Goal: Find specific page/section

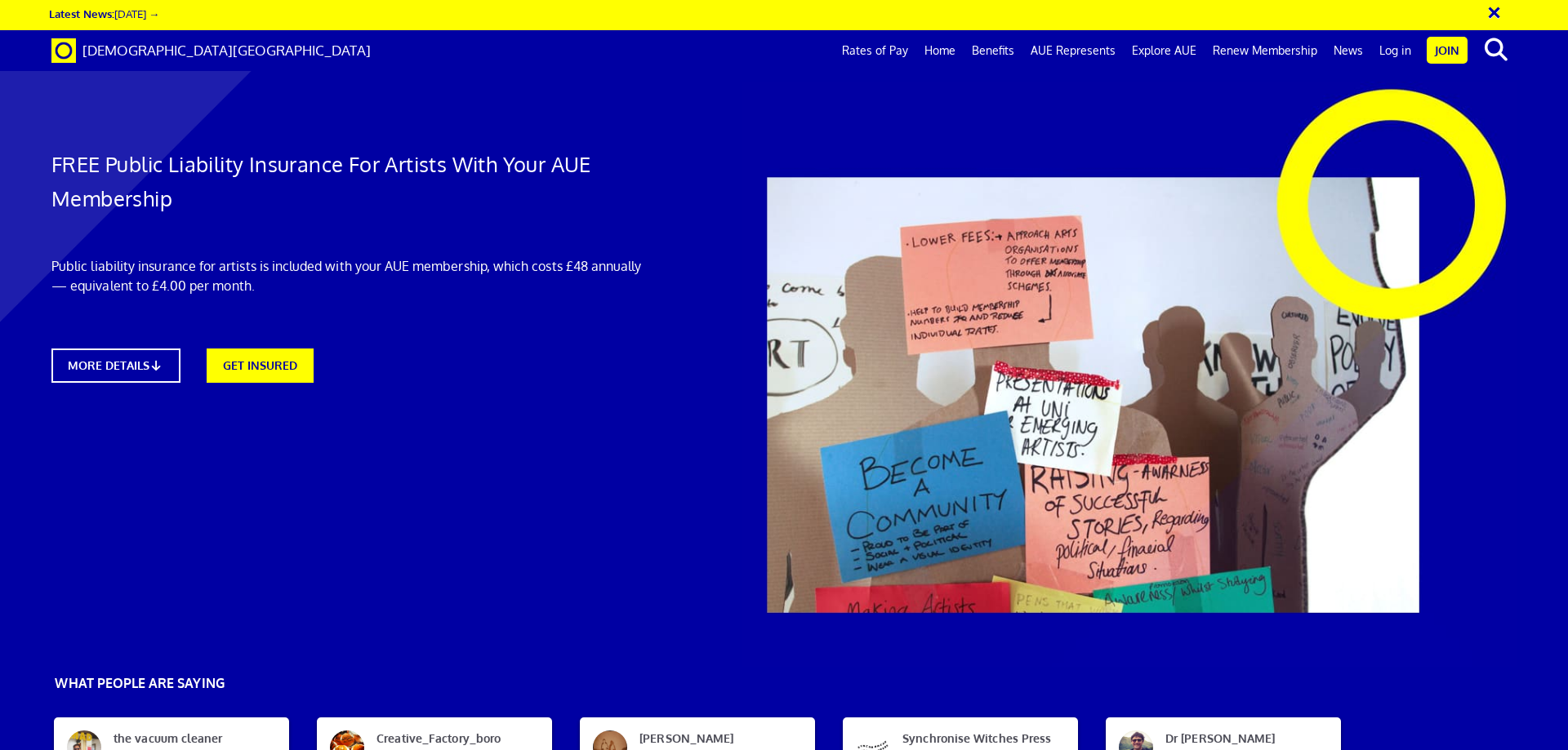
scroll to position [0, 25]
click at [1388, 53] on link "Log in" at bounding box center [1395, 51] width 48 height 40
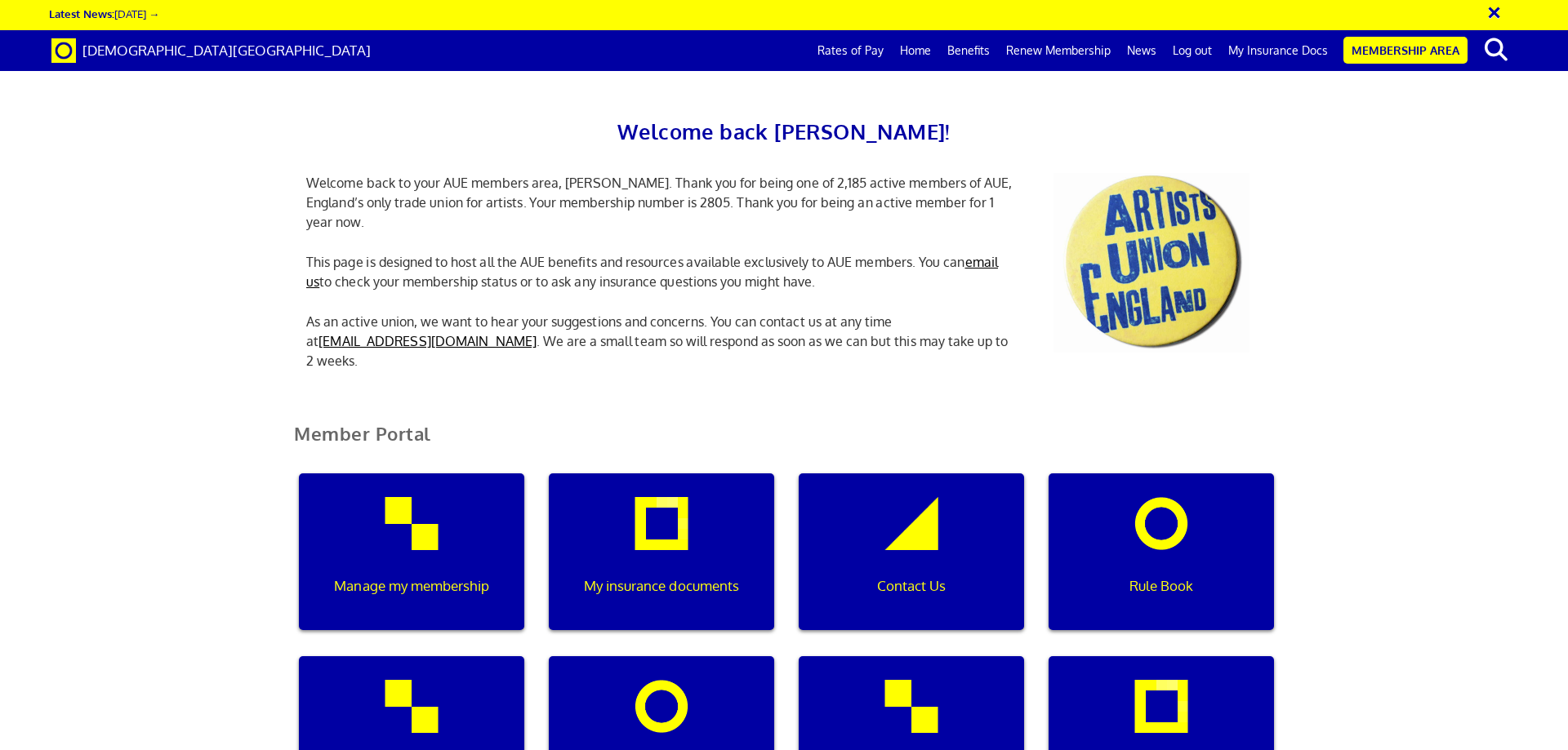
scroll to position [82, 0]
click at [702, 481] on div "My insurance documents" at bounding box center [662, 551] width 226 height 157
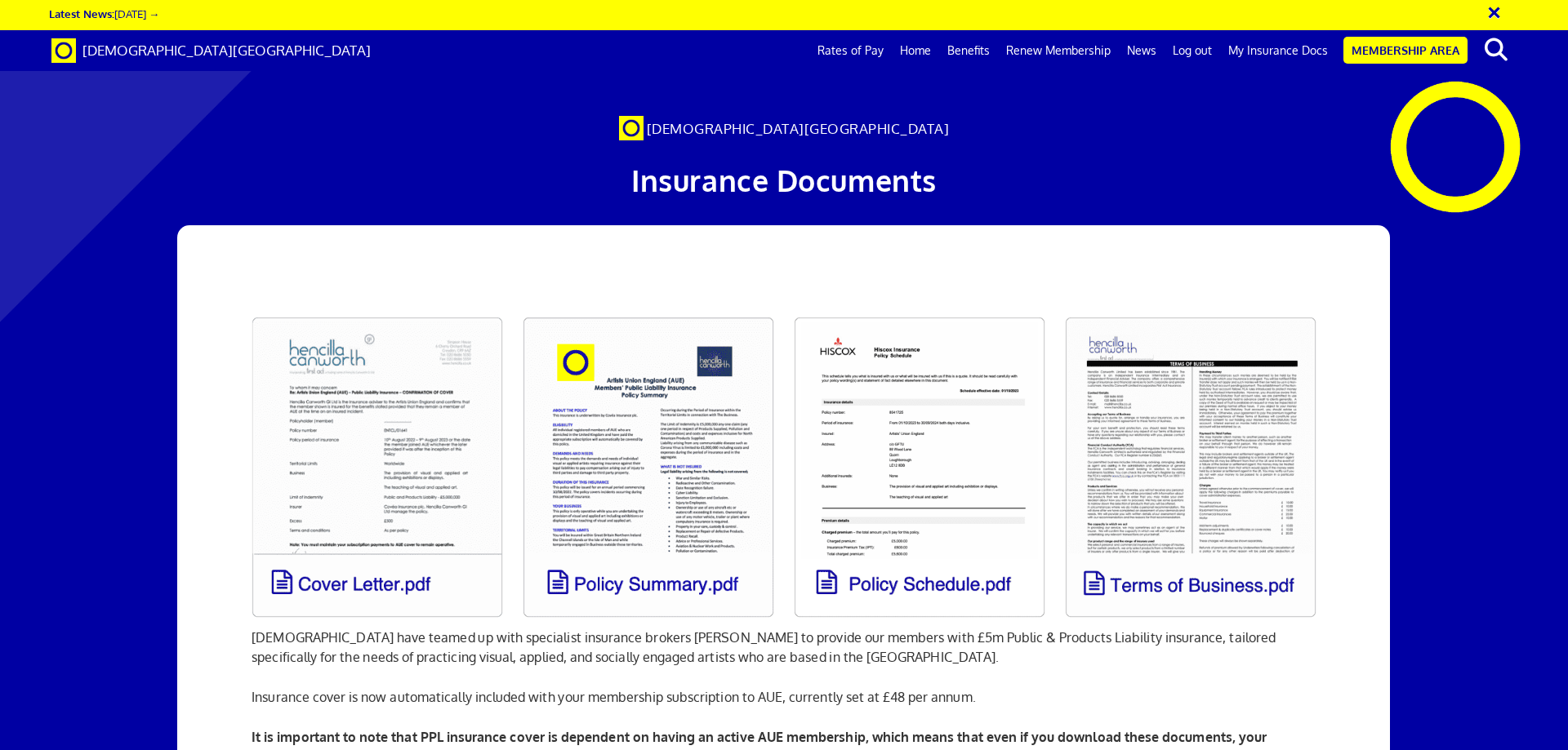
scroll to position [82, 0]
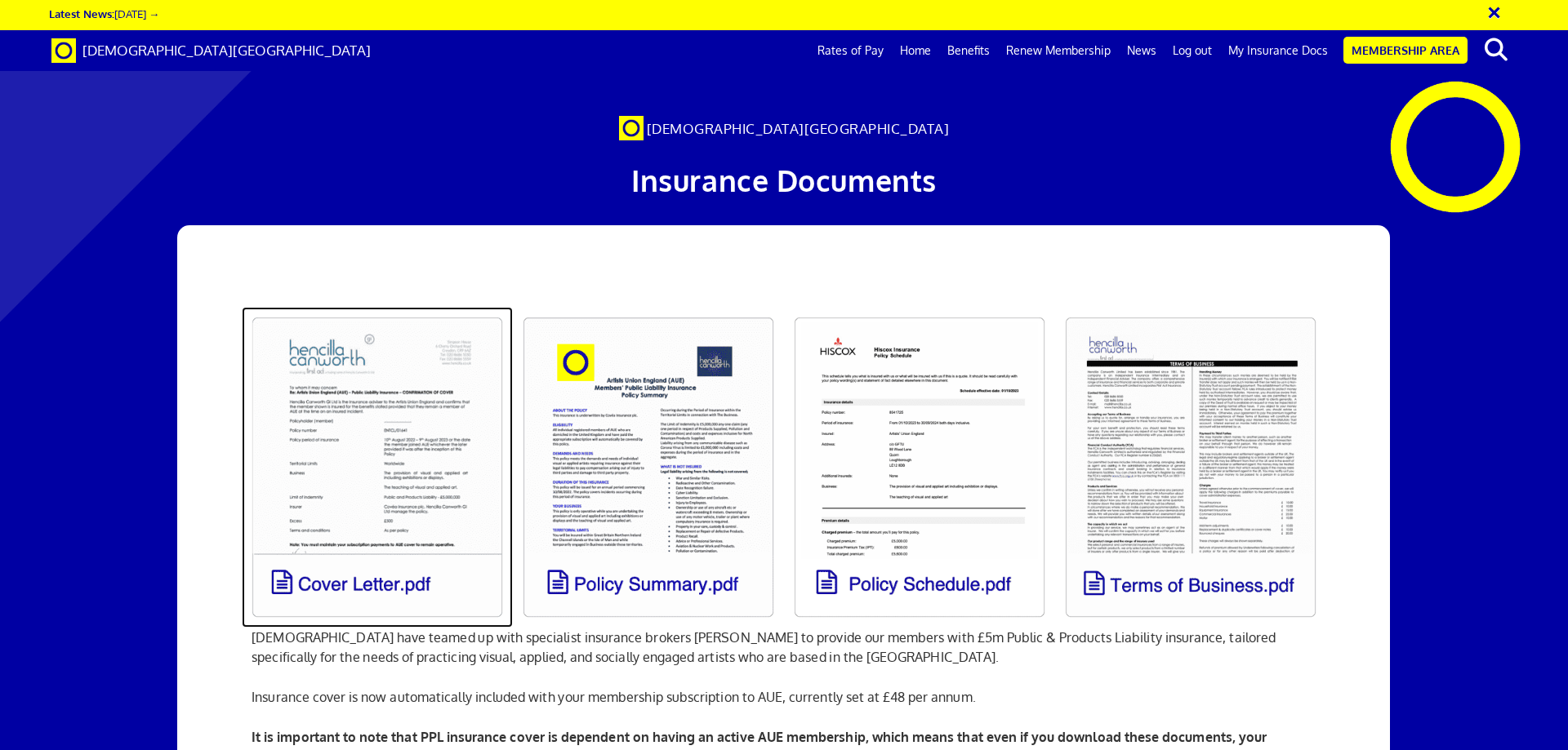
click at [376, 497] on link at bounding box center [377, 467] width 271 height 321
